Goal: Task Accomplishment & Management: Manage account settings

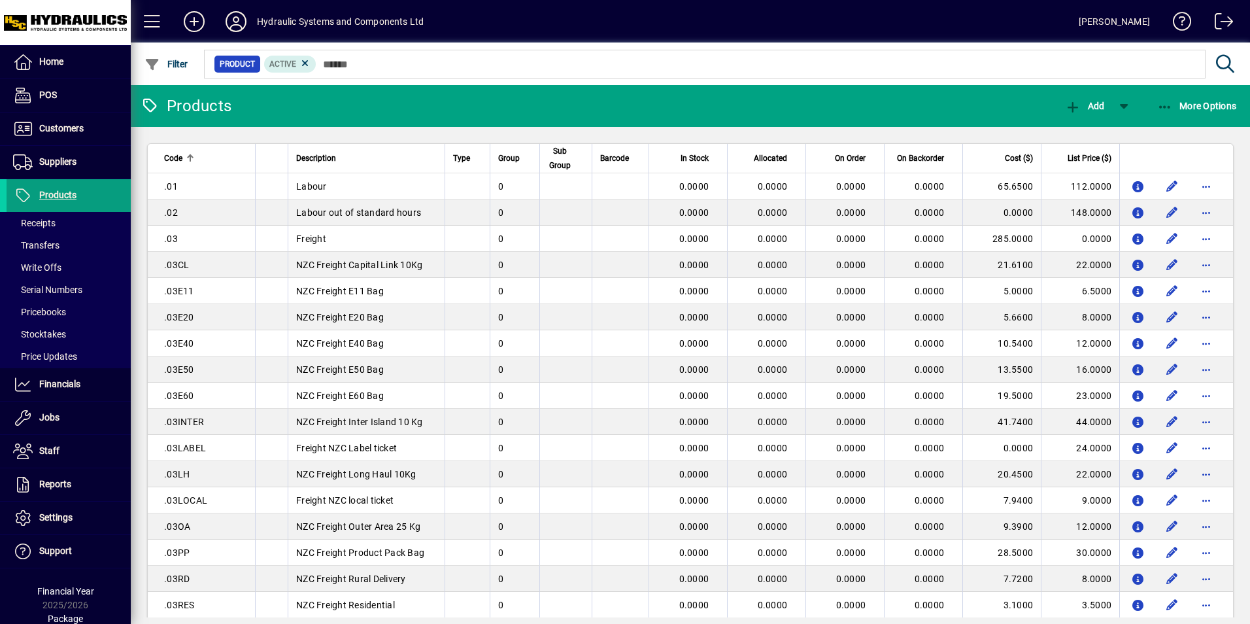
scroll to position [524, 0]
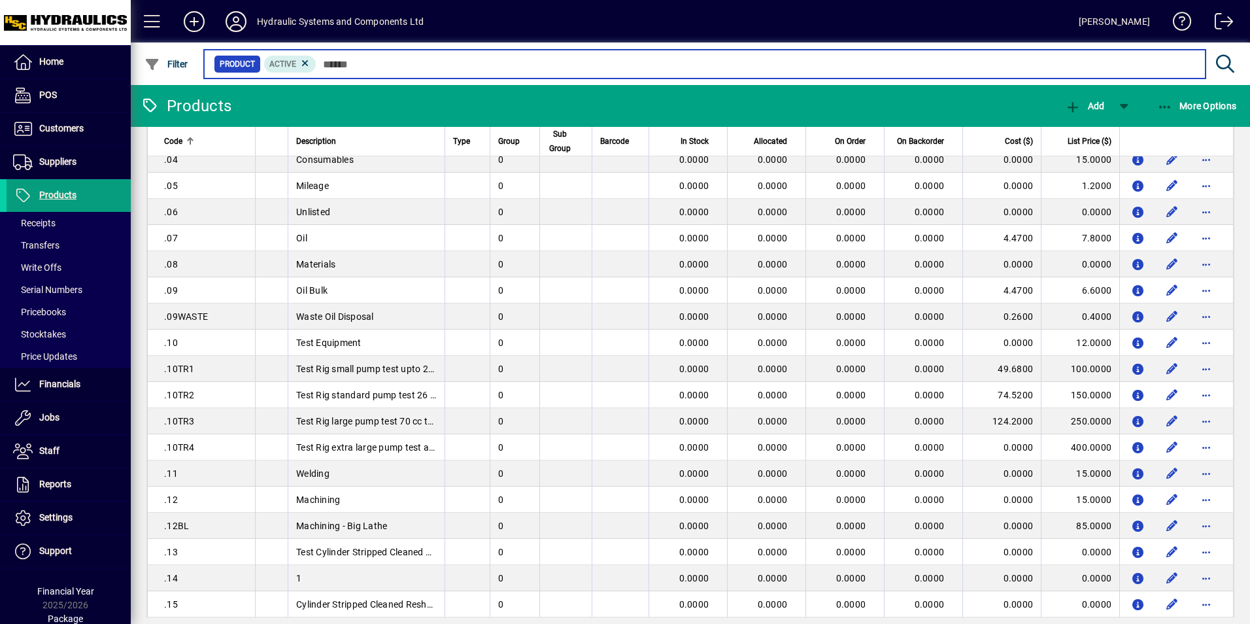
click at [380, 69] on input "text" at bounding box center [755, 64] width 879 height 18
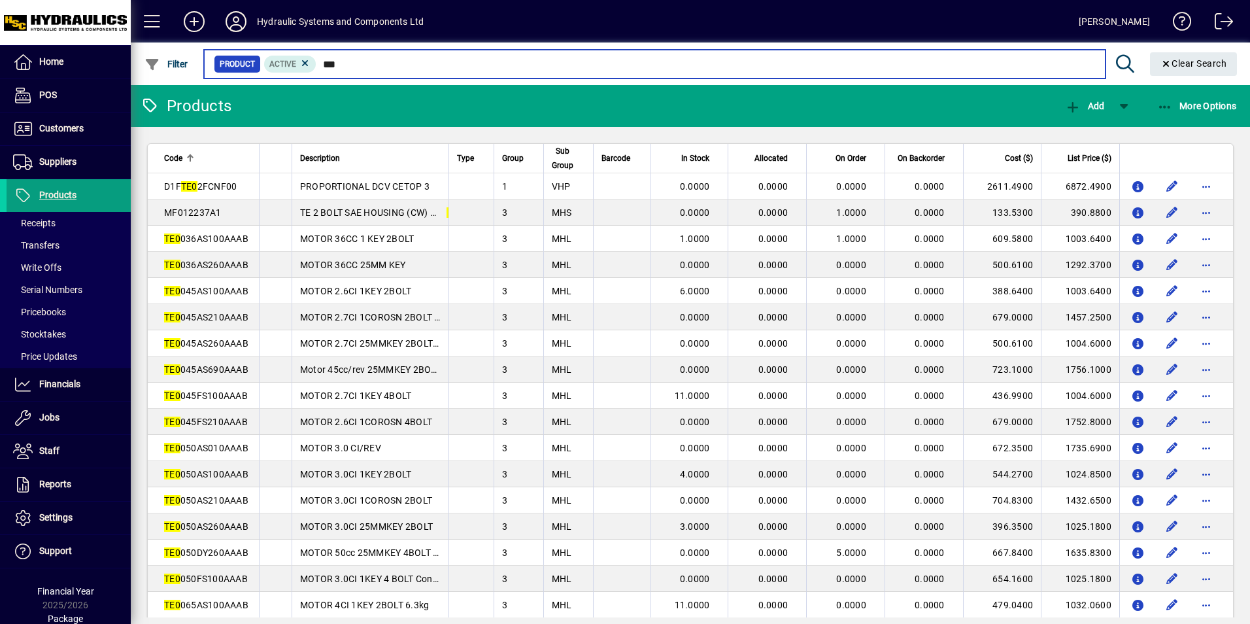
type input "***"
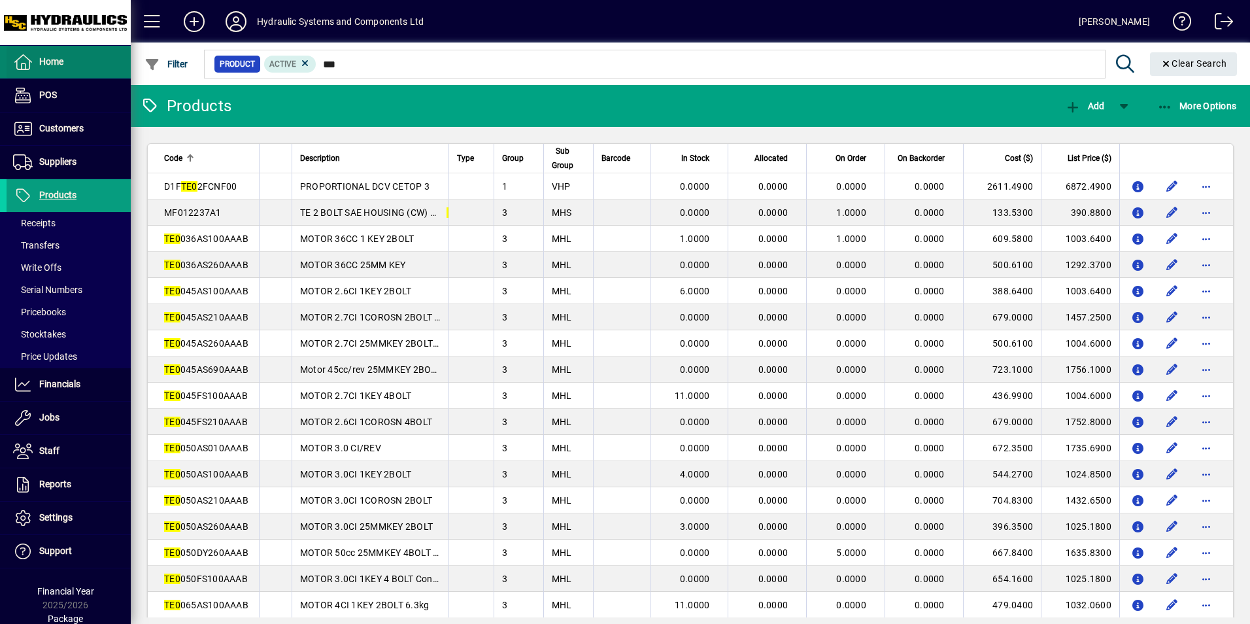
click at [67, 58] on span at bounding box center [69, 61] width 124 height 31
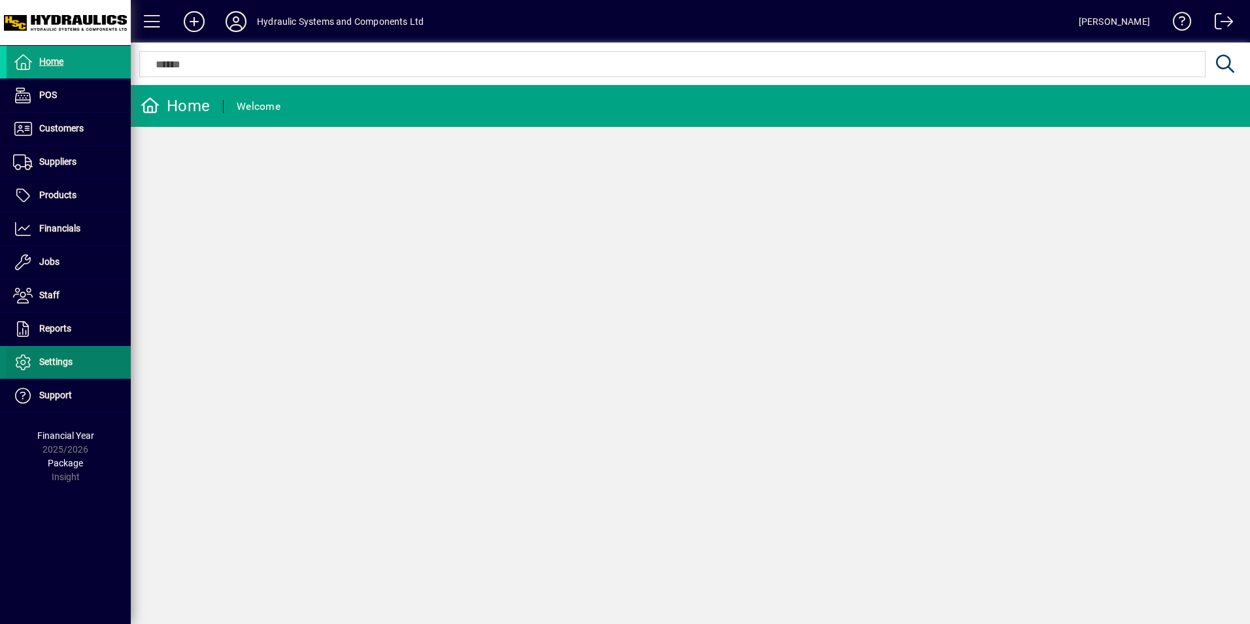
click at [59, 373] on span at bounding box center [69, 361] width 124 height 31
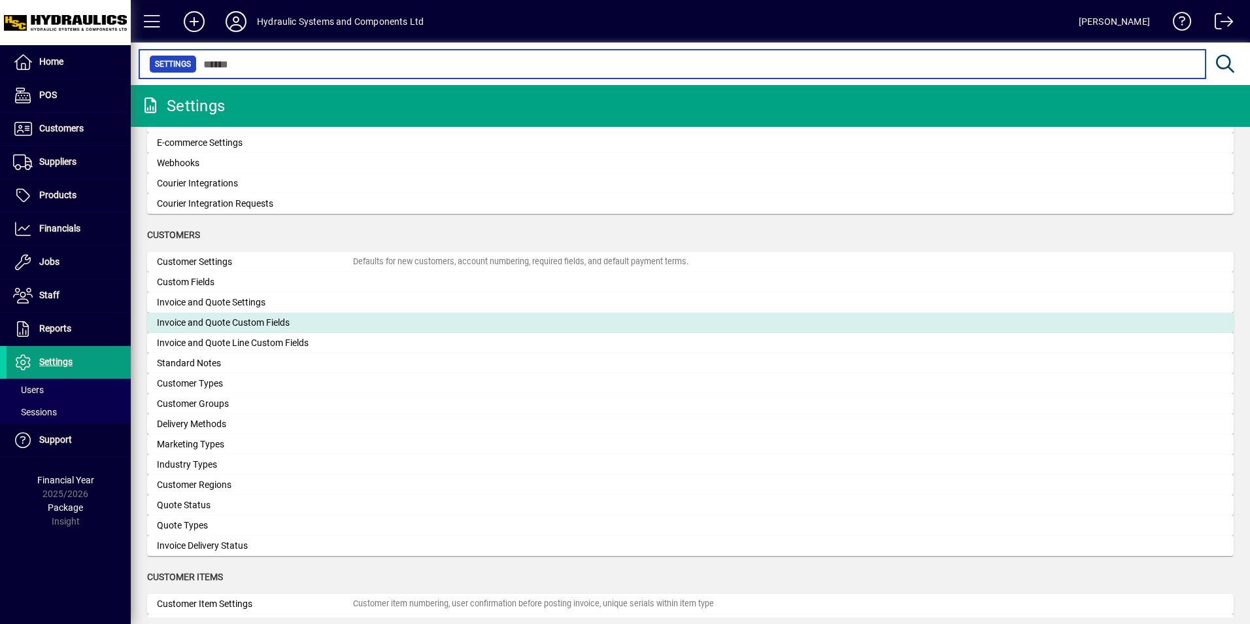
scroll to position [652, 0]
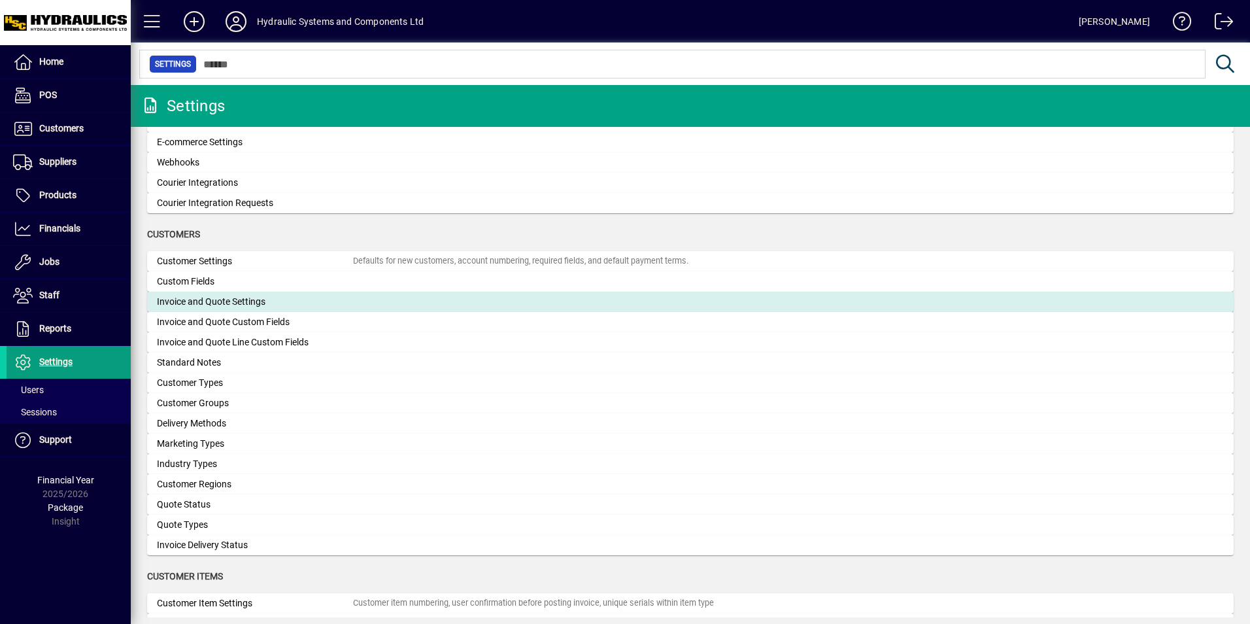
click at [185, 300] on div "Invoice and Quote Settings" at bounding box center [255, 302] width 196 height 14
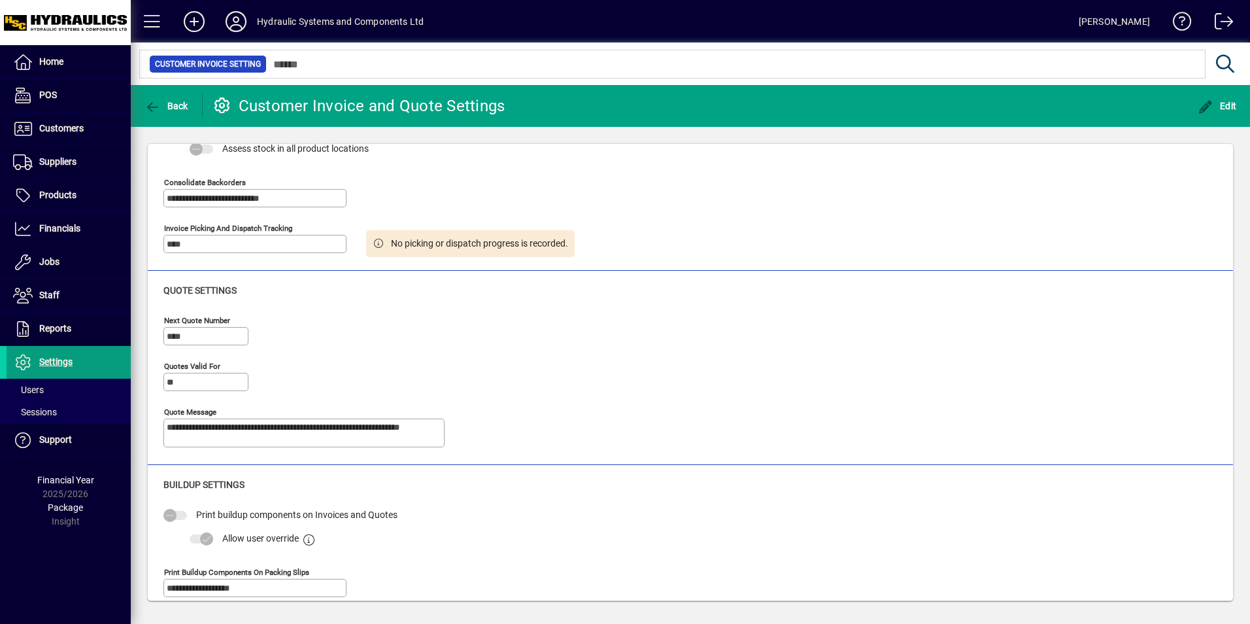
scroll to position [407, 0]
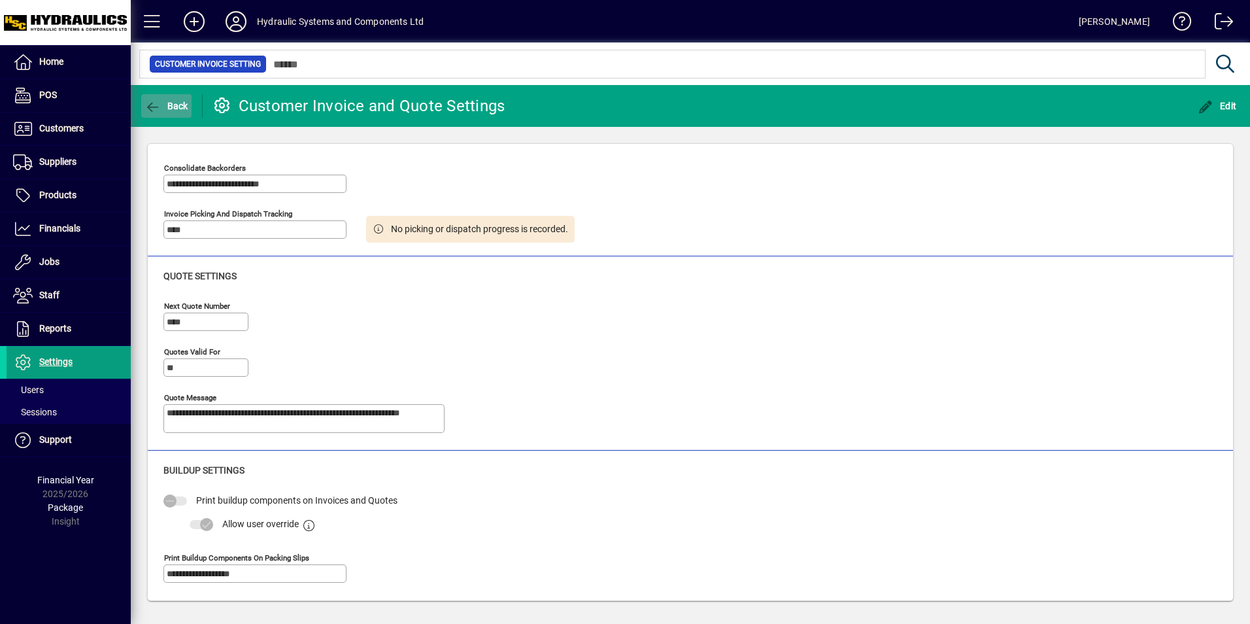
click at [146, 107] on icon "button" at bounding box center [152, 107] width 16 height 13
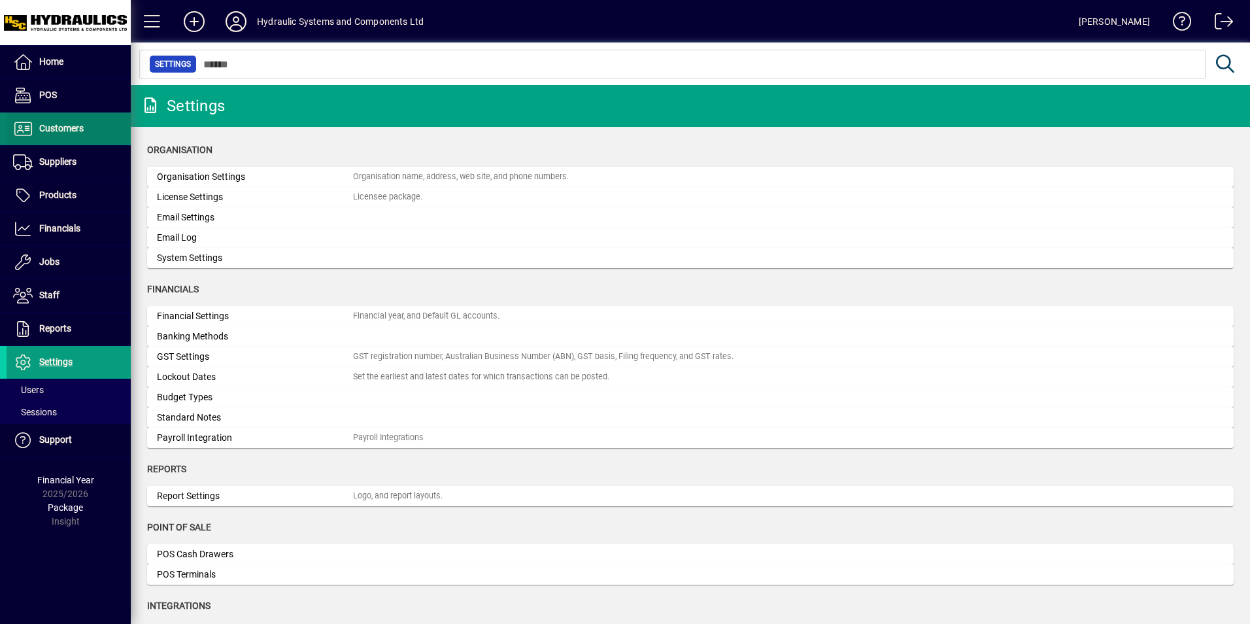
click at [77, 131] on span "Customers" at bounding box center [61, 128] width 44 height 10
